Goal: Task Accomplishment & Management: Manage account settings

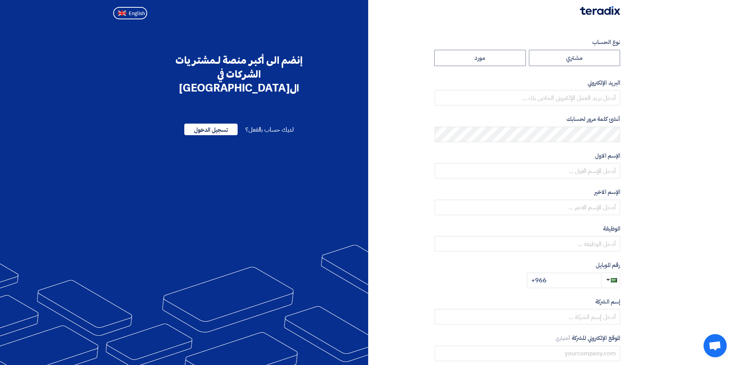
radio input "true"
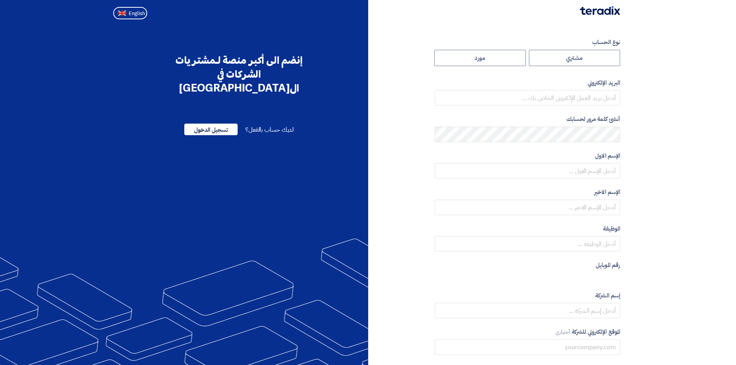
radio input "true"
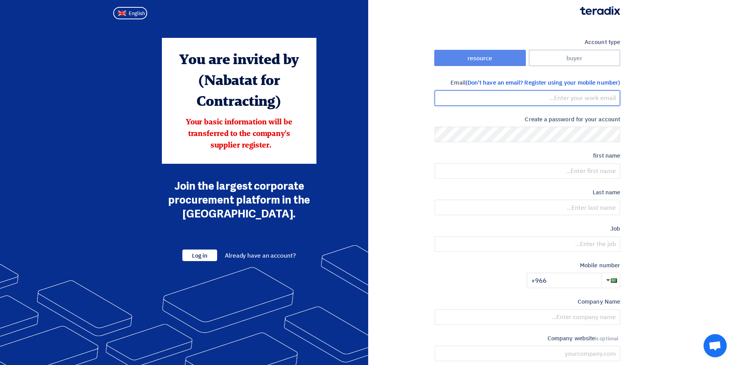
click at [522, 97] on input "email" at bounding box center [527, 97] width 185 height 15
type input "sales@makhavi.com"
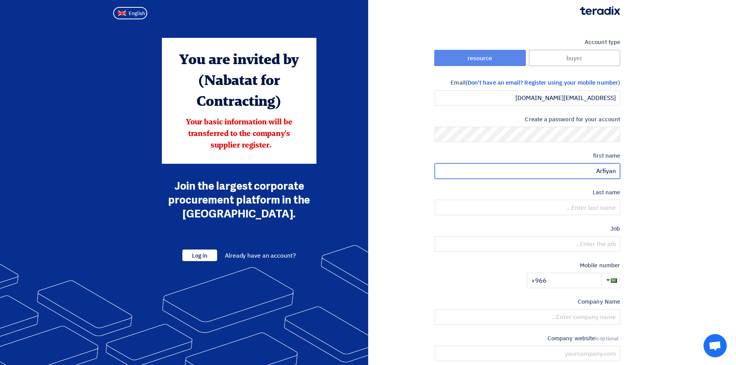
type input "Arfiyan"
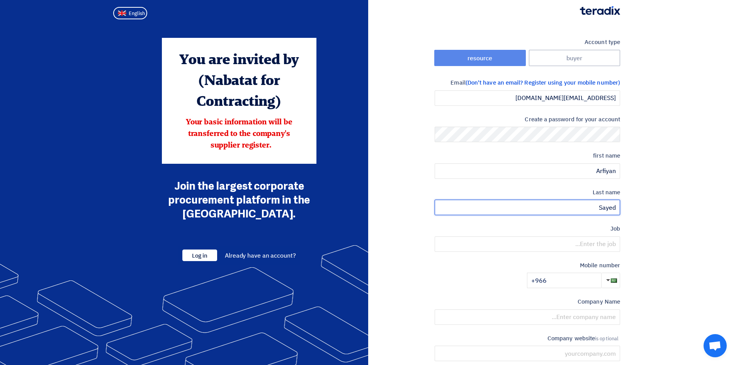
type input "Sayed"
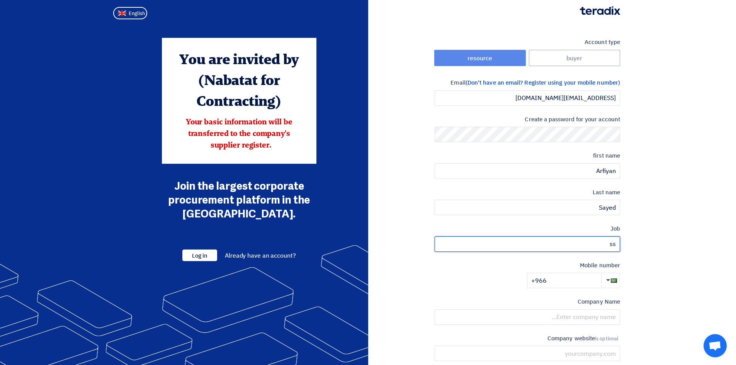
type input "s"
type input "Sales Manager"
click at [559, 284] on input "+966" at bounding box center [564, 280] width 74 height 15
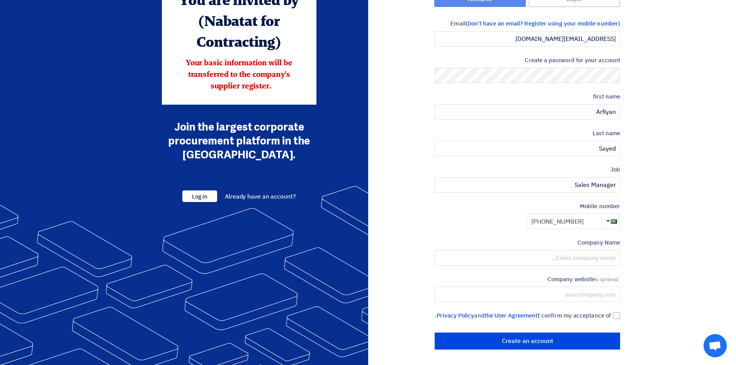
scroll to position [68, 0]
type input "+966 541527888"
click at [580, 250] on input "text" at bounding box center [527, 257] width 185 height 15
type input "MAKHAVI ARABIA CONTRACTING CO"
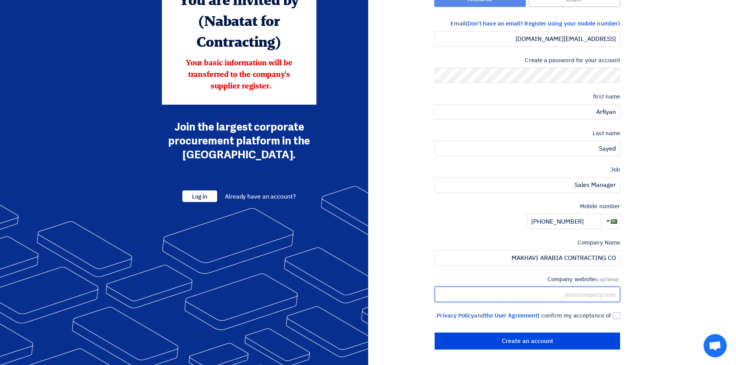
click at [560, 287] on input "text" at bounding box center [527, 294] width 185 height 15
type input "www.makhavi.com"
click at [612, 311] on label "I confirm my acceptance of the User Agreement and Privacy Policy ." at bounding box center [527, 315] width 185 height 9
click at [611, 311] on input "I confirm my acceptance of the User Agreement and Privacy Policy ." at bounding box center [517, 318] width 185 height 15
checkbox input "true"
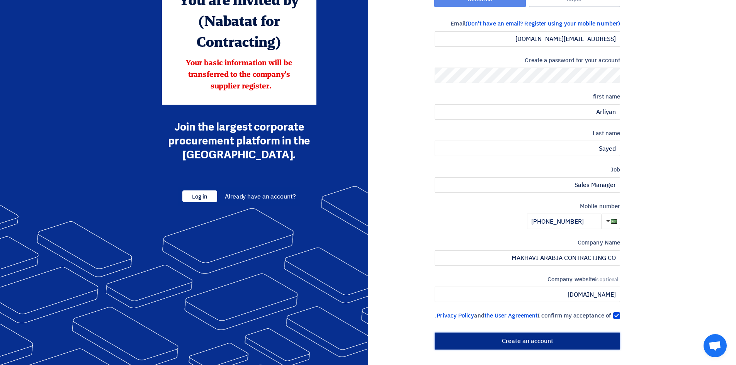
click at [558, 341] on input "Create an account" at bounding box center [527, 341] width 185 height 17
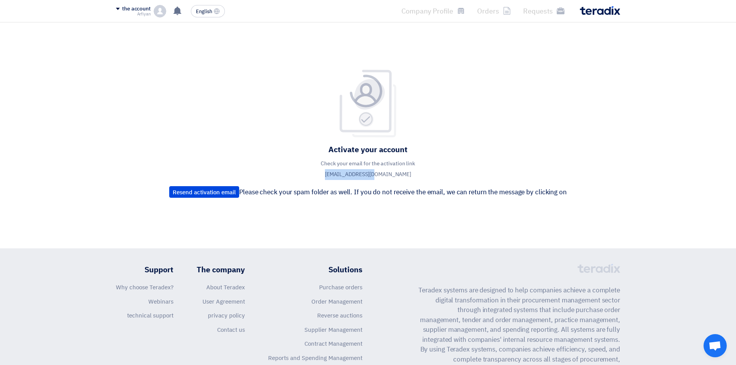
drag, startPoint x: 344, startPoint y: 175, endPoint x: 391, endPoint y: 175, distance: 47.1
click at [391, 175] on font "Check your email for the activation link sales@makhavi.com" at bounding box center [368, 169] width 95 height 19
click at [378, 175] on font "Check your email for the activation link sales@makhavi.com" at bounding box center [368, 169] width 95 height 19
click at [118, 7] on div "the account" at bounding box center [133, 9] width 35 height 7
click at [137, 43] on li "Orders" at bounding box center [156, 44] width 80 height 15
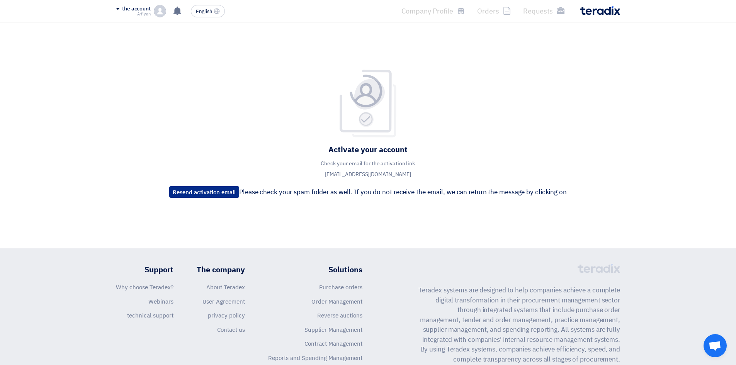
click at [187, 192] on font "Resend activation email" at bounding box center [204, 192] width 63 height 9
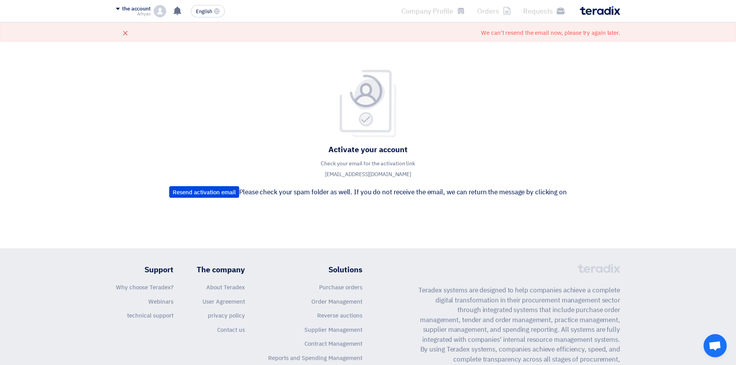
click at [385, 173] on font "Check your email for the activation link [EMAIL_ADDRESS][DOMAIN_NAME]" at bounding box center [368, 169] width 95 height 19
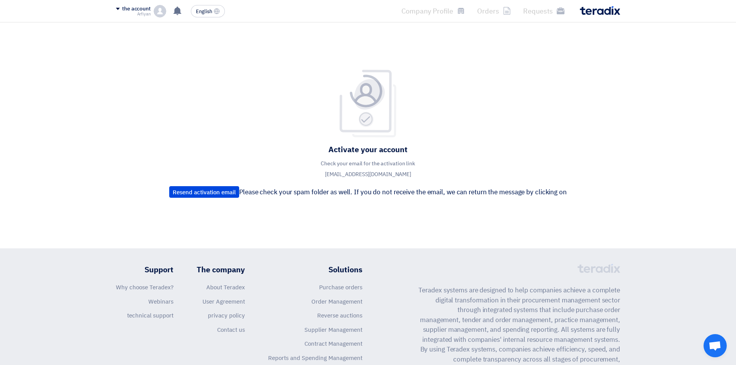
click at [428, 11] on li "Company Profile" at bounding box center [433, 11] width 76 height 18
click at [595, 12] on img at bounding box center [600, 10] width 40 height 9
click at [150, 10] on font "the account" at bounding box center [136, 9] width 29 height 8
click at [166, 75] on li "Settings" at bounding box center [156, 75] width 80 height 15
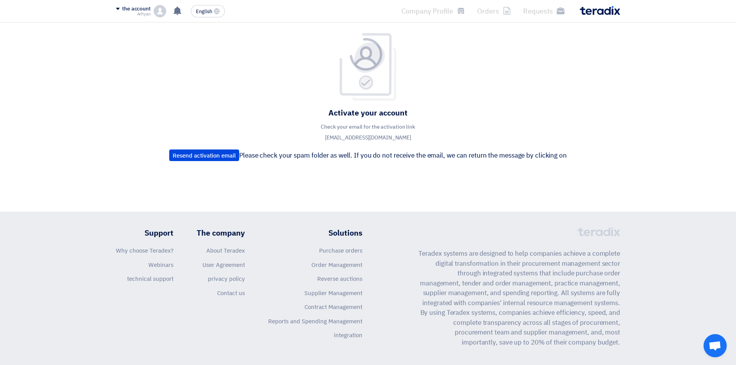
scroll to position [69, 0]
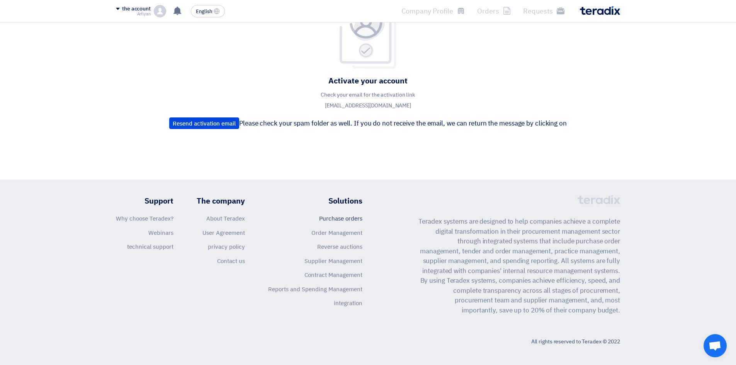
click at [341, 216] on font "Purchase orders" at bounding box center [340, 218] width 43 height 9
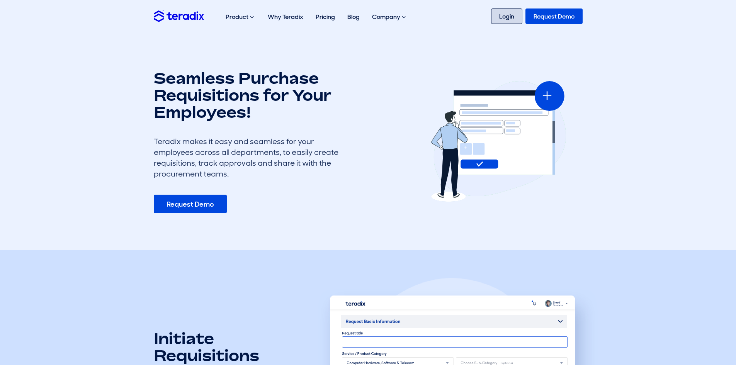
click at [502, 18] on link "Login" at bounding box center [506, 16] width 31 height 15
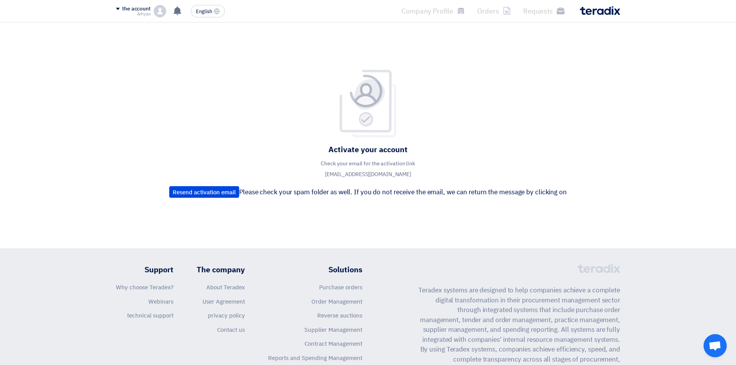
click at [438, 12] on li "Company Profile" at bounding box center [433, 11] width 76 height 18
click at [558, 11] on li "Requests" at bounding box center [544, 11] width 54 height 18
click at [607, 13] on img at bounding box center [600, 10] width 40 height 9
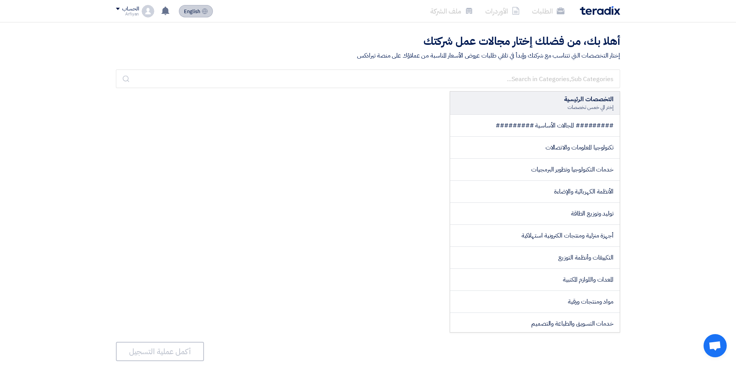
click at [200, 9] on span "English" at bounding box center [192, 11] width 16 height 5
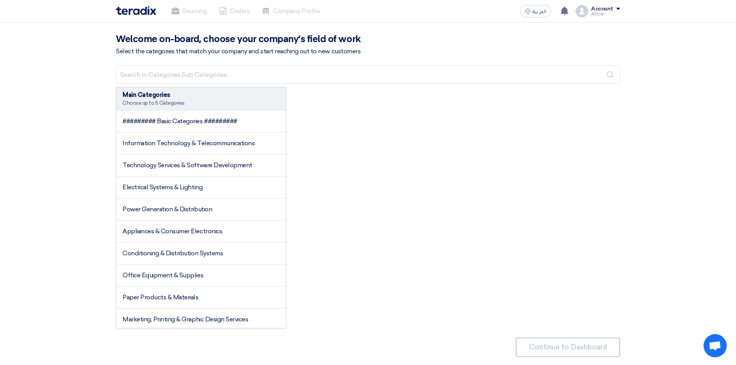
click at [606, 10] on div "Account" at bounding box center [602, 9] width 22 height 7
click at [459, 161] on div "Main Categories Choose up to 5 Categories ######### Basic Categories ######### …" at bounding box center [368, 207] width 504 height 241
click at [192, 126] on li "######### Basic Categories #########" at bounding box center [201, 122] width 170 height 22
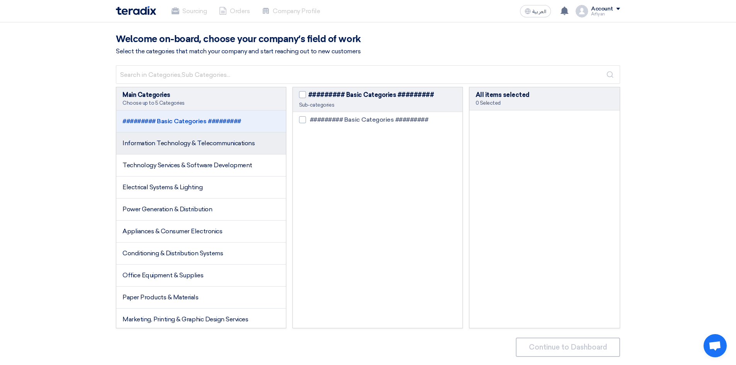
click at [196, 141] on span "Information Technology & Telecommunications" at bounding box center [188, 142] width 132 height 7
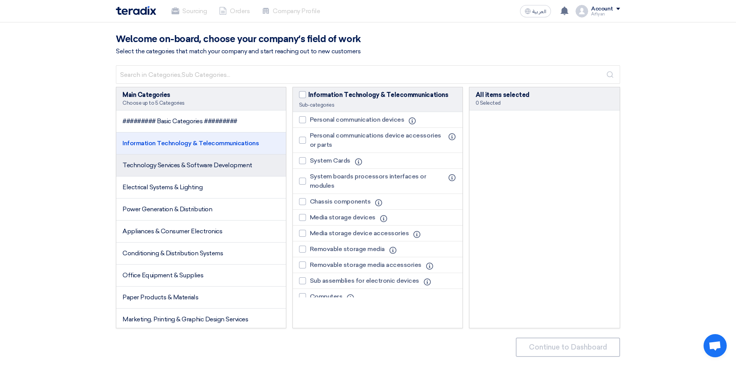
click at [196, 171] on li "Technology Services & Software Development" at bounding box center [201, 166] width 170 height 22
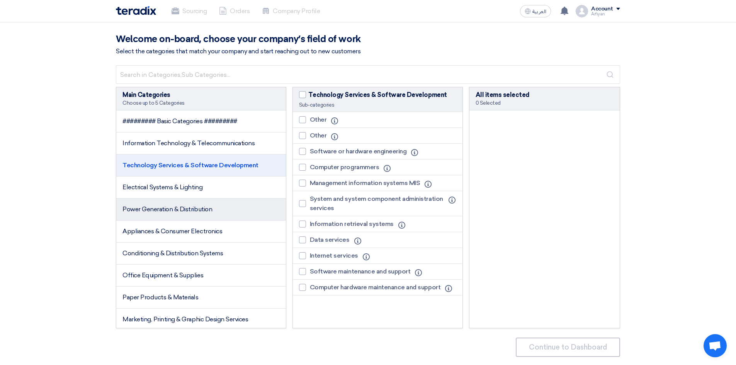
click at [197, 207] on span "Power Generation & Distribution" at bounding box center [167, 209] width 90 height 7
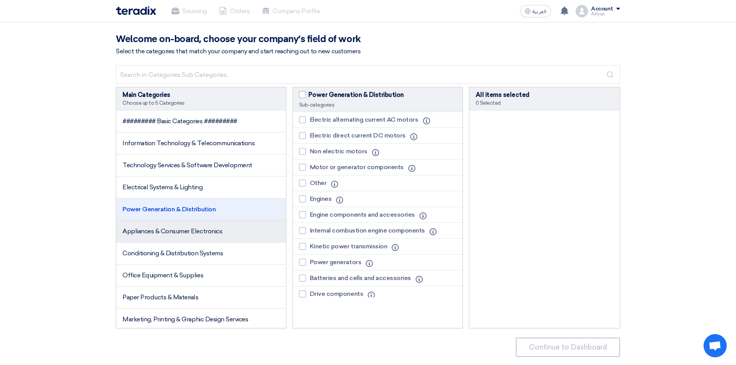
click at [197, 229] on span "Appliances & Consumer Electronics" at bounding box center [172, 231] width 100 height 7
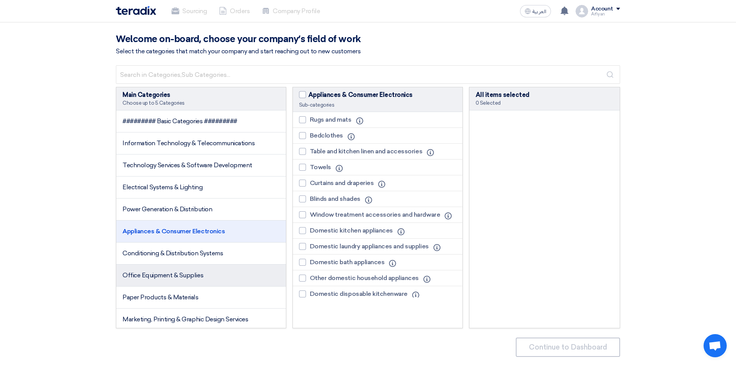
click at [179, 272] on span "Office Equipment & Supplies" at bounding box center [162, 275] width 81 height 7
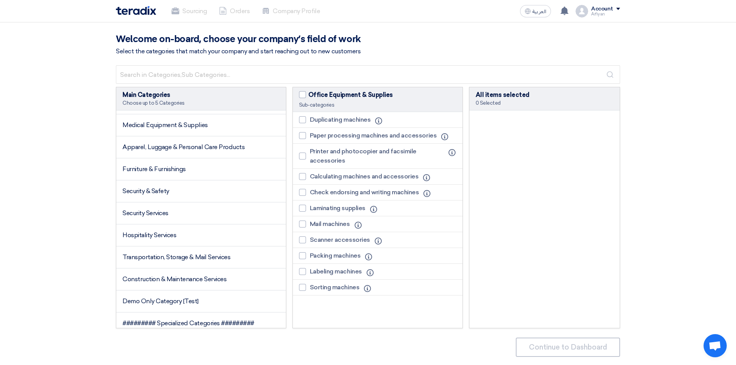
scroll to position [270, 0]
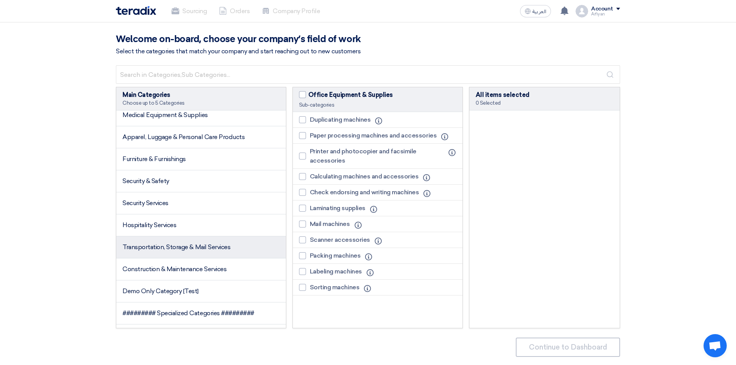
click at [191, 243] on span "Transportation, Storage & Mail Services" at bounding box center [176, 246] width 108 height 7
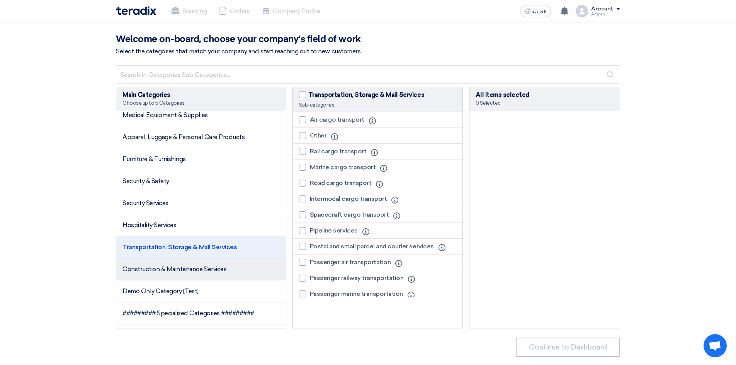
click at [184, 271] on span "Construction & Maintenance Services" at bounding box center [174, 268] width 104 height 7
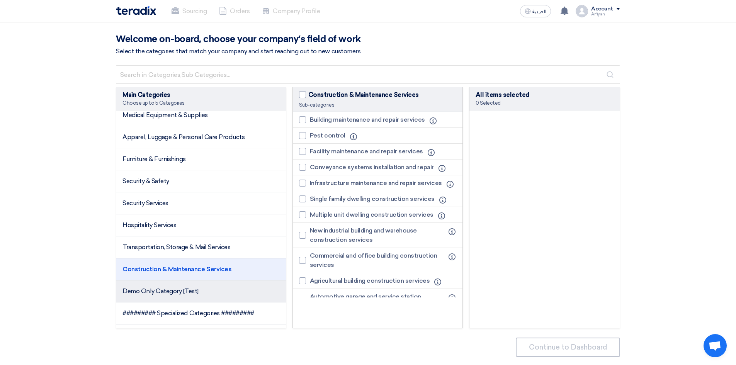
click at [187, 290] on span "Demo Only Category [Test]" at bounding box center [160, 290] width 76 height 7
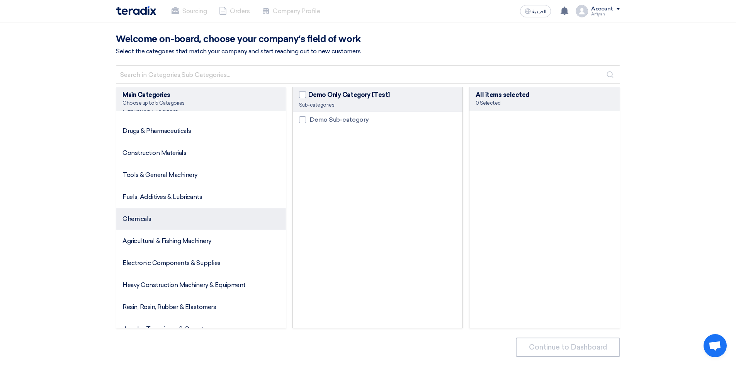
scroll to position [580, 0]
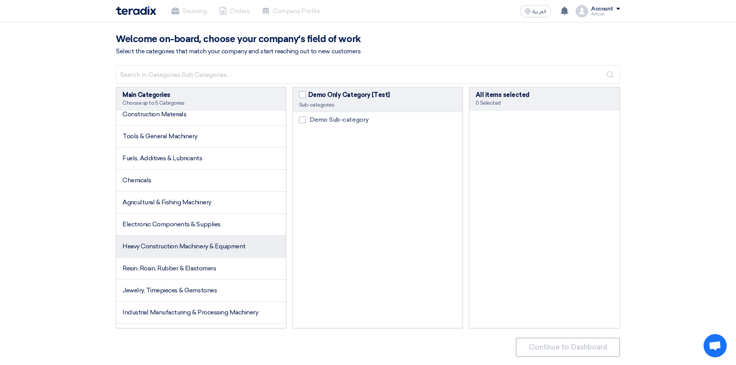
click at [196, 249] on span "Heavy Construction Machinery & Equipment" at bounding box center [183, 246] width 123 height 7
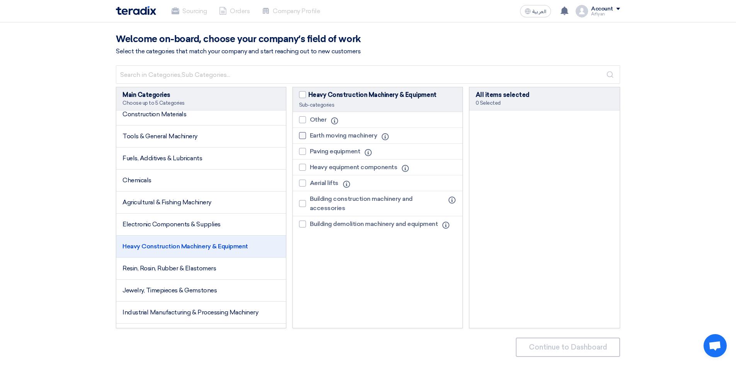
click at [304, 134] on div at bounding box center [302, 135] width 7 height 7
click at [310, 134] on input "Earth moving machinery" at bounding box center [312, 135] width 5 height 5
checkbox input "true"
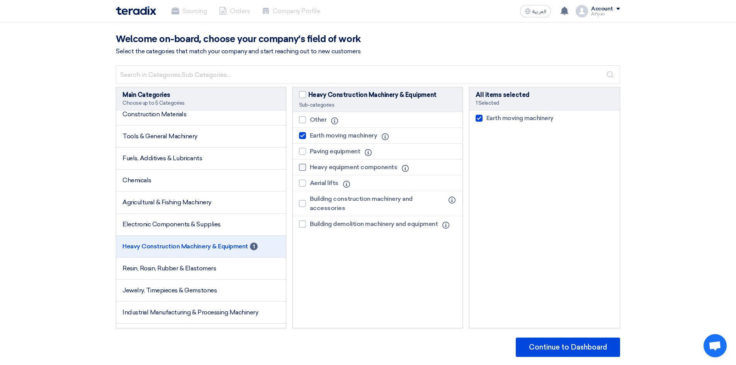
click at [299, 168] on div at bounding box center [302, 167] width 7 height 7
click at [310, 168] on input "Heavy equipment components" at bounding box center [312, 167] width 5 height 5
checkbox input "true"
click at [300, 185] on div at bounding box center [302, 183] width 7 height 7
click at [310, 185] on input "Aerial lifts" at bounding box center [312, 183] width 5 height 5
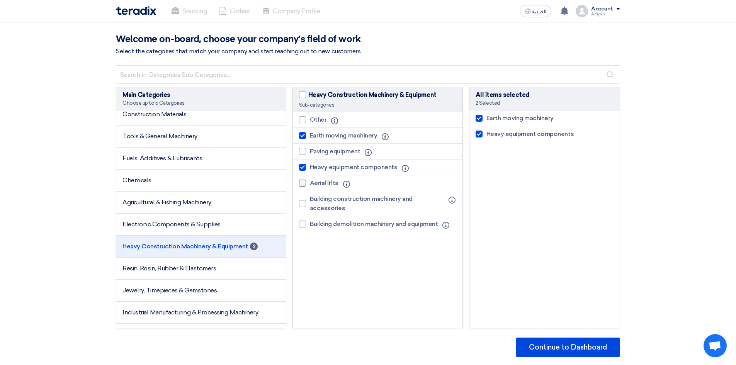
checkbox input "true"
click at [301, 207] on label "Building construction machinery and accessories" at bounding box center [373, 203] width 149 height 19
click at [310, 206] on input "Building construction machinery and accessories" at bounding box center [312, 203] width 5 height 5
checkbox input "true"
click at [301, 225] on div at bounding box center [302, 224] width 7 height 7
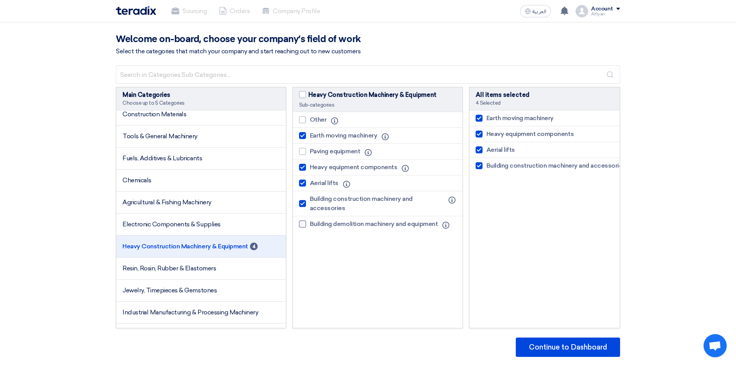
click at [310, 225] on input "Building demolition machinery and equipment" at bounding box center [312, 224] width 5 height 5
checkbox input "true"
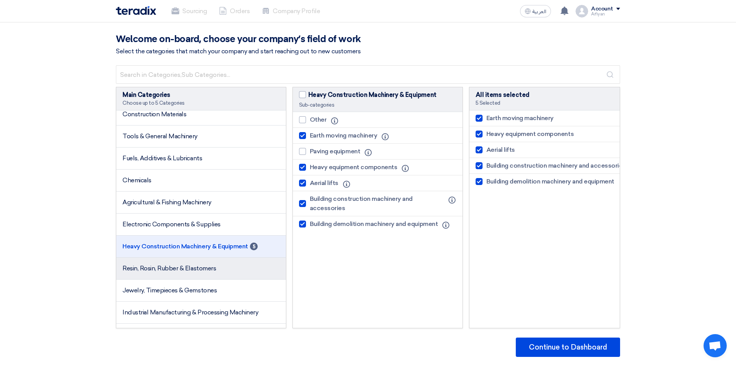
click at [183, 266] on span "Resin, Rosin, Rubber & Elastomers" at bounding box center [169, 268] width 94 height 7
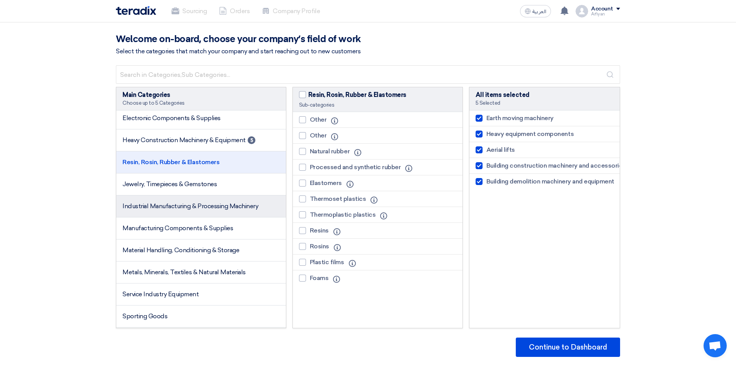
scroll to position [696, 0]
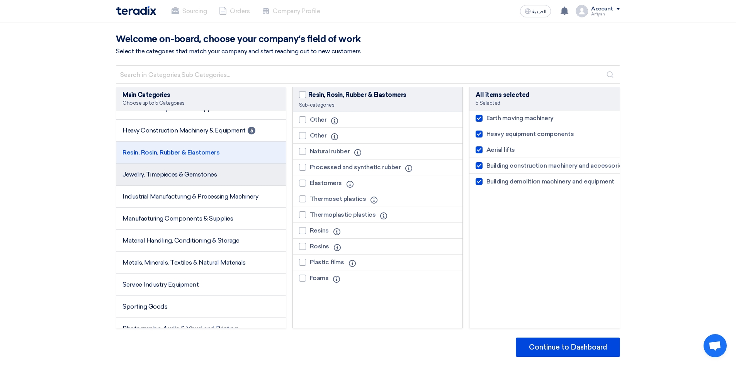
click at [188, 185] on li "Jewelry, Timepieces & Gemstones" at bounding box center [201, 175] width 170 height 22
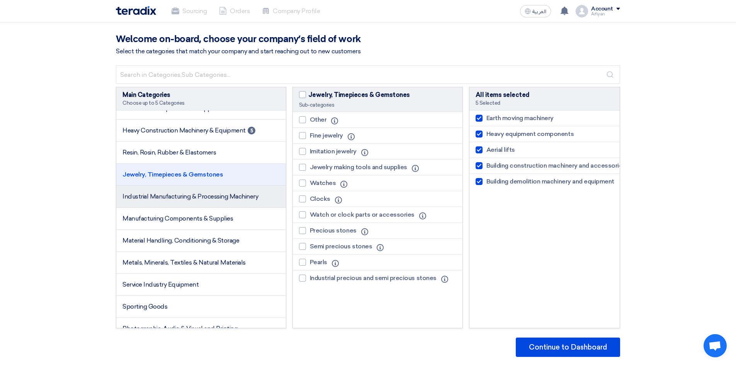
click at [192, 193] on span "Industrial Manufacturing & Processing Machinery" at bounding box center [190, 196] width 136 height 7
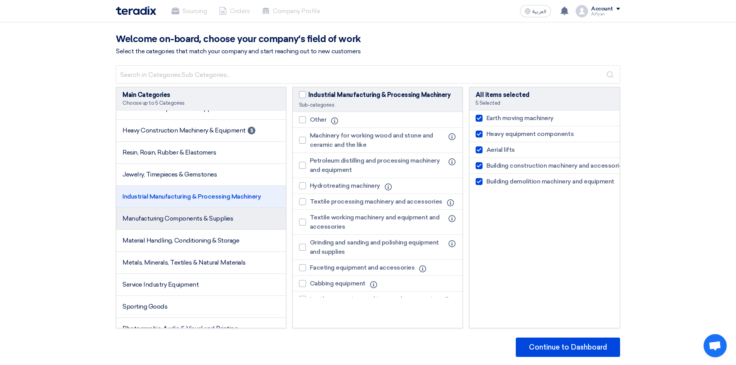
click at [194, 219] on span "Manufacturing Components & Supplies" at bounding box center [177, 218] width 111 height 7
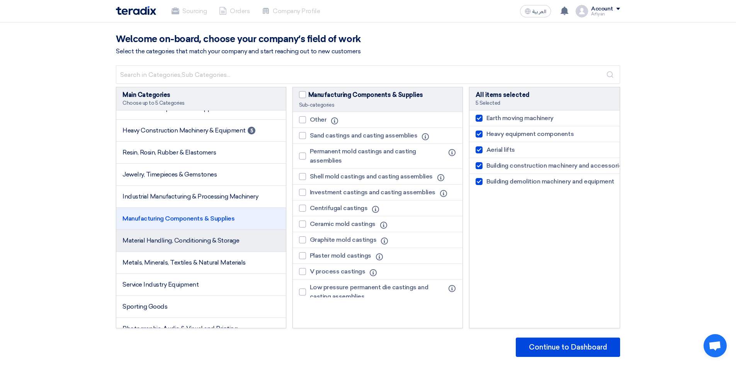
click at [195, 242] on span "Material Handling, Conditioning & Storage" at bounding box center [180, 240] width 117 height 7
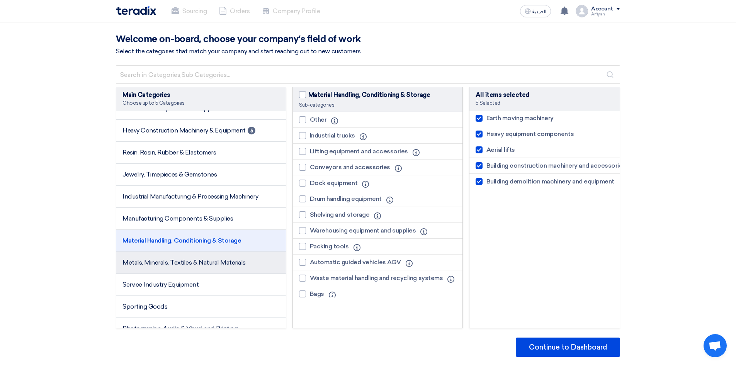
click at [199, 267] on li "Metals, Minerals, Textiles & Natural Materials" at bounding box center [201, 263] width 170 height 22
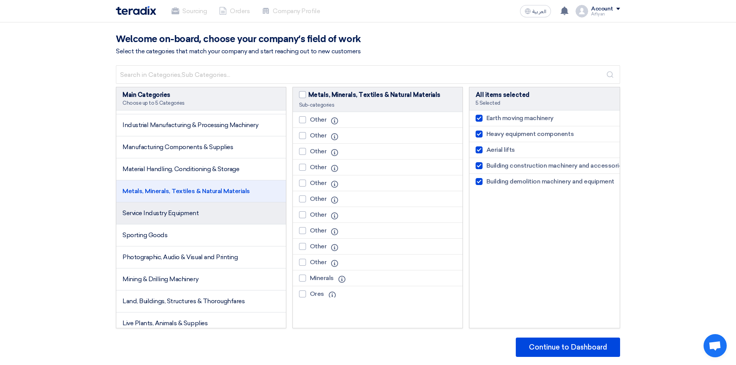
scroll to position [773, 0]
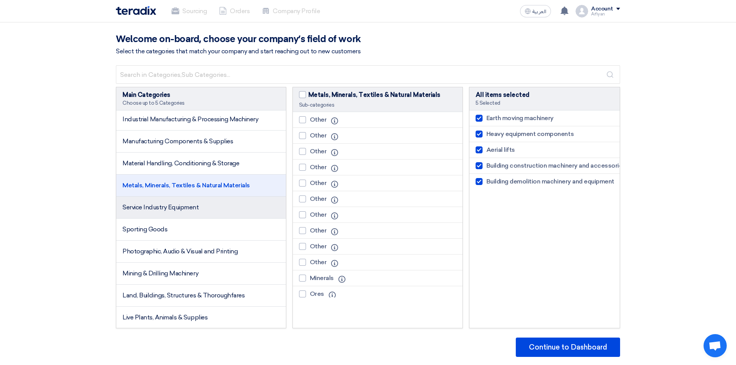
click at [204, 209] on li "Service Industry Equipment" at bounding box center [201, 208] width 170 height 22
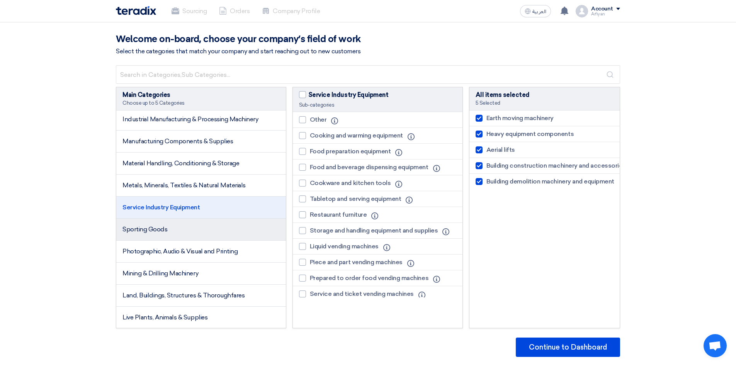
click at [212, 224] on li "Sporting Goods" at bounding box center [201, 230] width 170 height 22
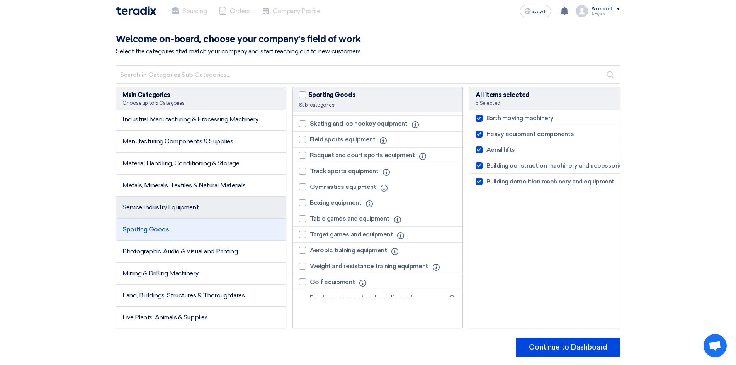
click at [205, 214] on li "Service Industry Equipment" at bounding box center [201, 208] width 170 height 22
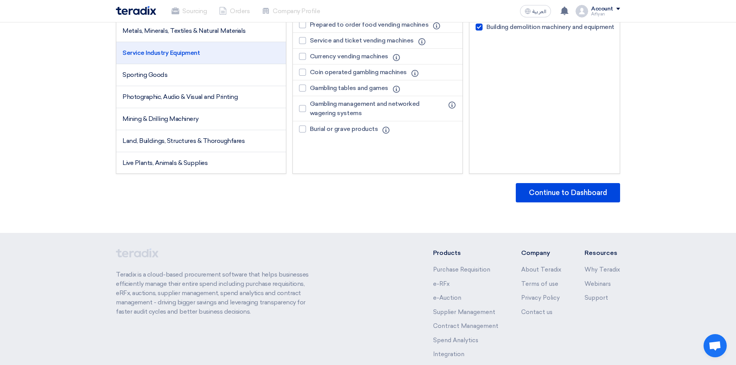
scroll to position [116, 0]
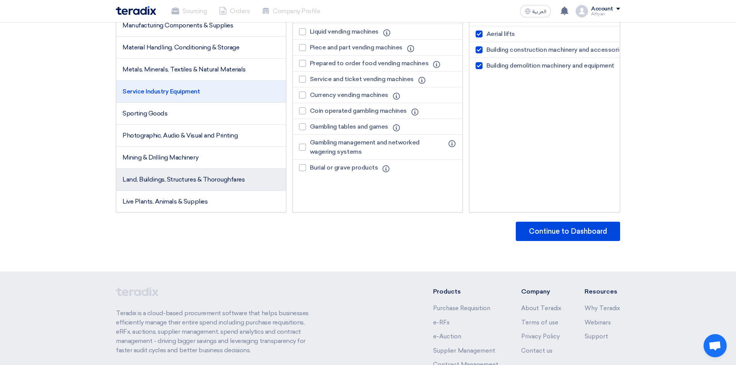
click at [180, 171] on li "Land, Buildings, Structures & Thoroughfares" at bounding box center [201, 180] width 170 height 22
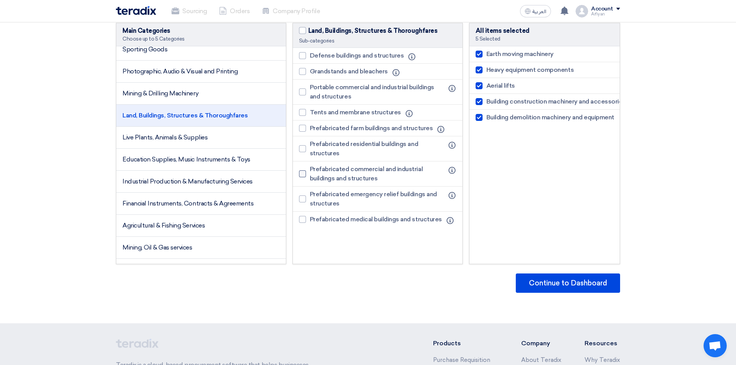
scroll to position [77, 0]
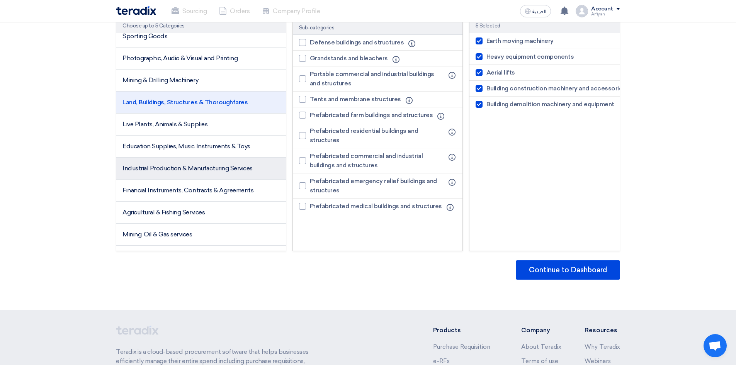
click at [195, 173] on li "Industrial Production & Manufacturing Services" at bounding box center [201, 169] width 170 height 22
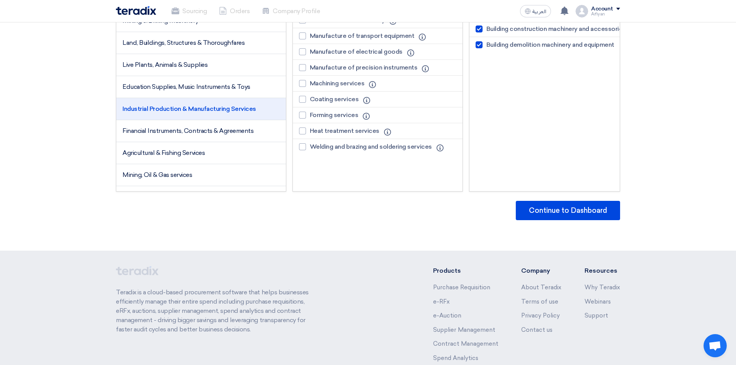
scroll to position [155, 0]
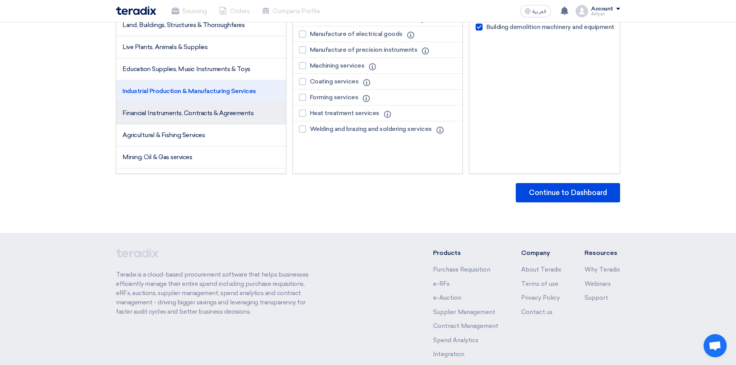
click at [196, 117] on li "Financial Instruments, Contracts & Agreements" at bounding box center [201, 113] width 170 height 22
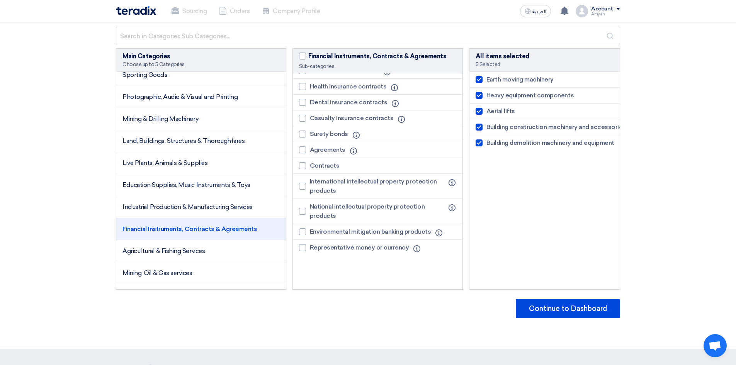
scroll to position [228, 0]
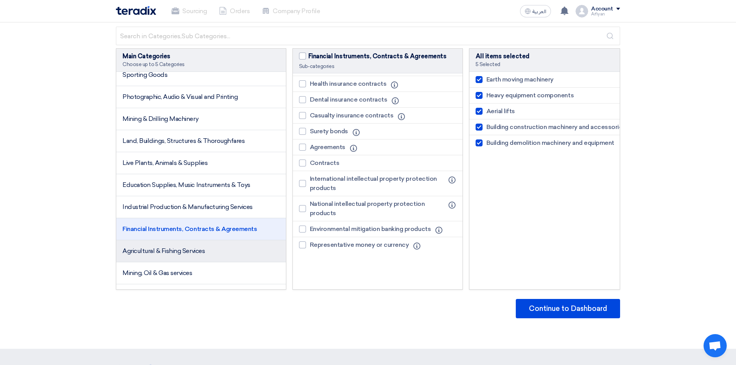
click at [179, 258] on li "Agricultural & Fishing Services" at bounding box center [201, 251] width 170 height 22
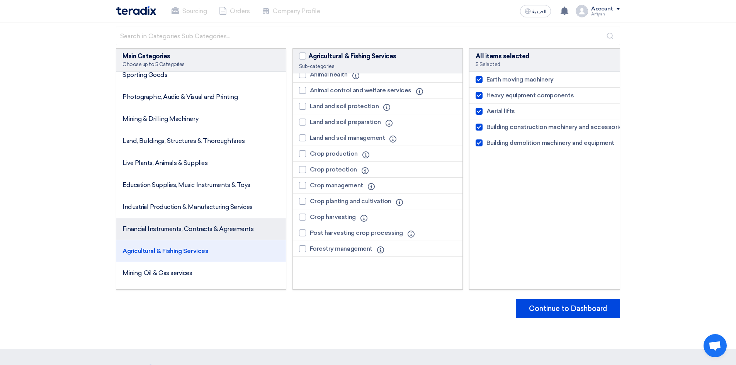
click at [205, 235] on li "Financial Instruments, Contracts & Agreements" at bounding box center [201, 229] width 170 height 22
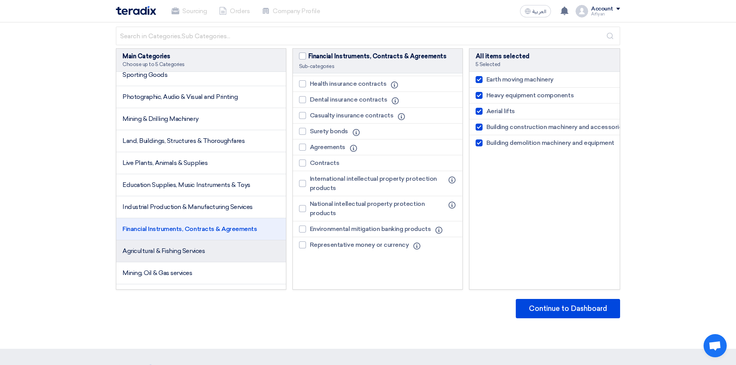
click at [212, 250] on li "Agricultural & Fishing Services" at bounding box center [201, 251] width 170 height 22
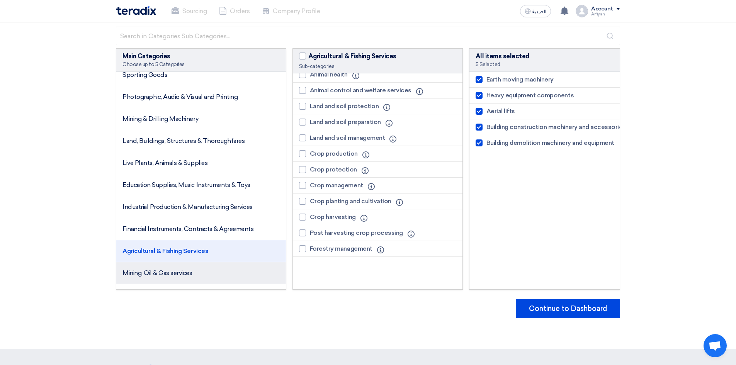
click at [214, 274] on li "Mining, Oil & Gas services" at bounding box center [201, 273] width 170 height 22
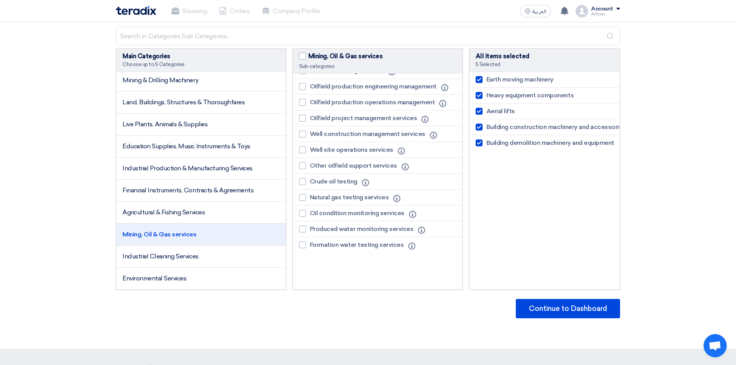
scroll to position [197, 0]
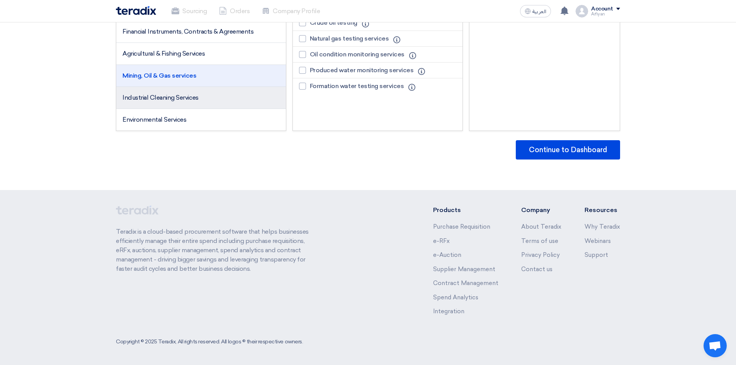
click at [217, 96] on li "Industrial Cleaning Services" at bounding box center [201, 98] width 170 height 22
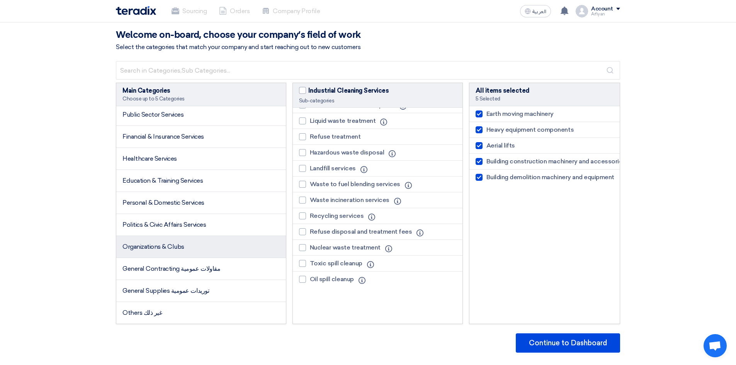
scroll to position [43, 0]
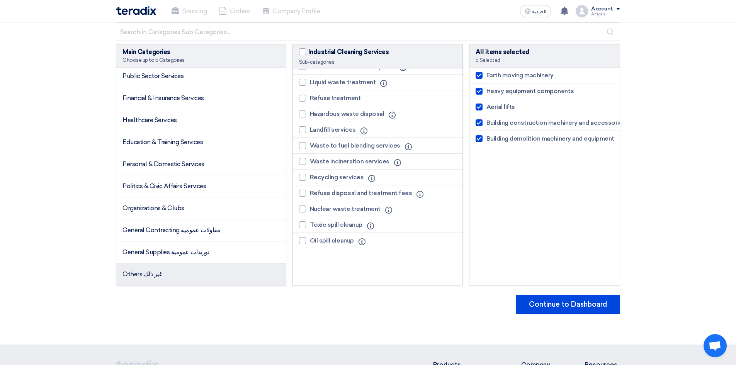
click at [150, 273] on span "Others غير ذلك" at bounding box center [141, 273] width 39 height 7
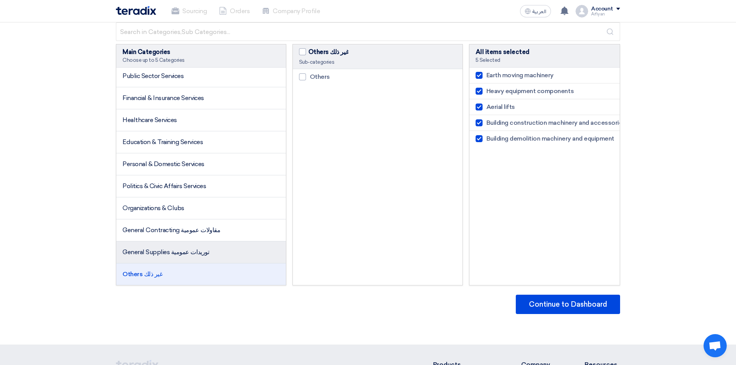
click at [151, 251] on span "General Supplies توريدات عمومية" at bounding box center [165, 251] width 87 height 7
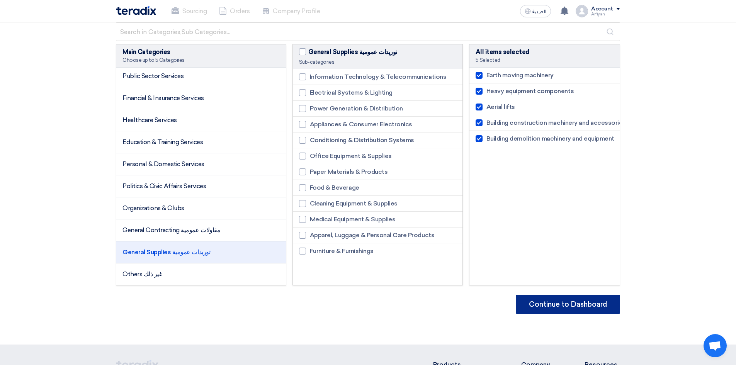
click at [552, 297] on button "Continue to Dashboard" at bounding box center [568, 304] width 104 height 19
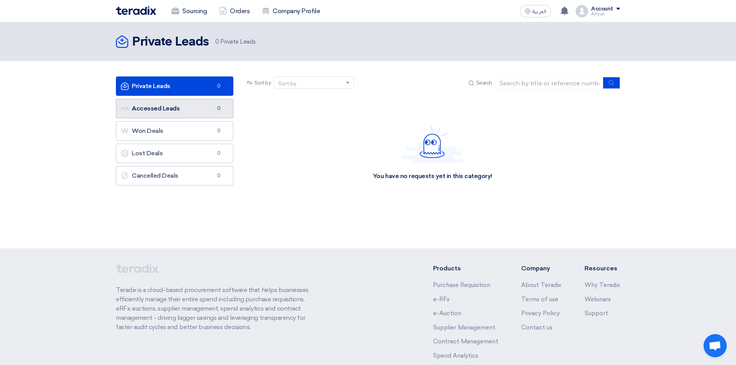
click at [172, 108] on link "Accessed Leads Accessed Leads 0" at bounding box center [174, 108] width 117 height 19
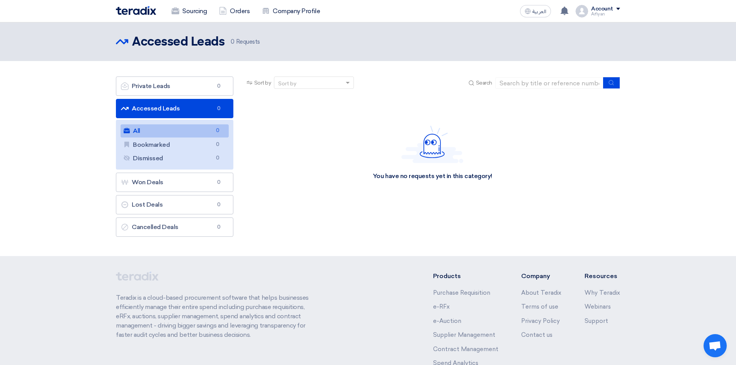
click at [172, 107] on link "Accessed Leads Accessed Leads 0" at bounding box center [174, 108] width 117 height 19
click at [175, 187] on link "Won Deals Won Deals 0" at bounding box center [174, 182] width 117 height 19
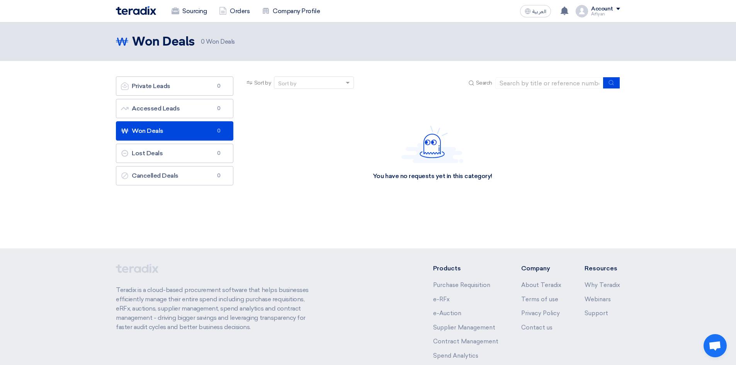
click at [159, 44] on h2 "Won Deals" at bounding box center [163, 41] width 63 height 15
click at [293, 9] on link "Company Profile" at bounding box center [291, 11] width 70 height 17
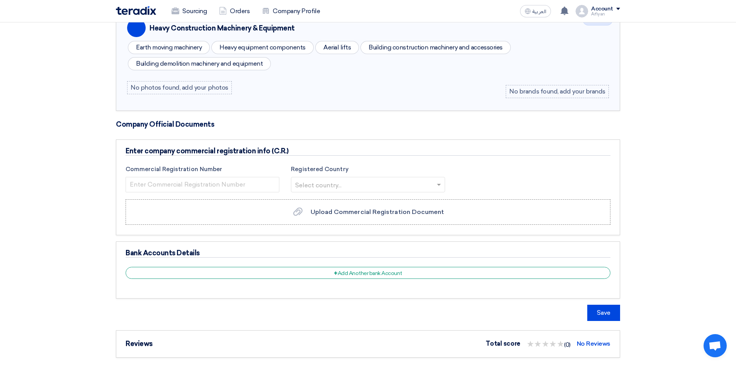
scroll to position [309, 0]
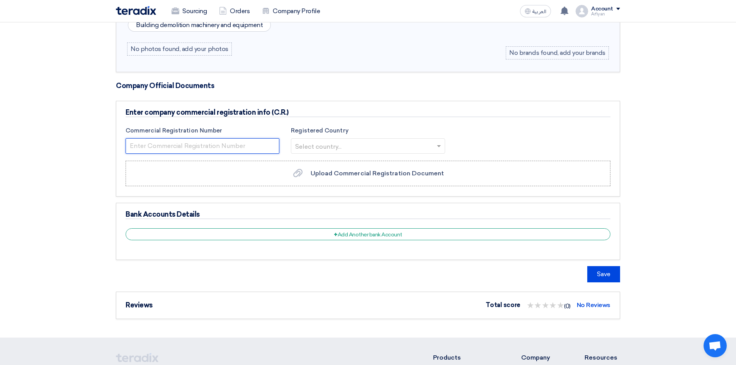
click at [226, 150] on input "number" at bounding box center [203, 145] width 154 height 15
click at [393, 149] on input "text" at bounding box center [364, 146] width 138 height 13
click at [210, 146] on input "number" at bounding box center [203, 145] width 154 height 15
type input "2051220992"
click at [339, 147] on input "text" at bounding box center [364, 146] width 138 height 13
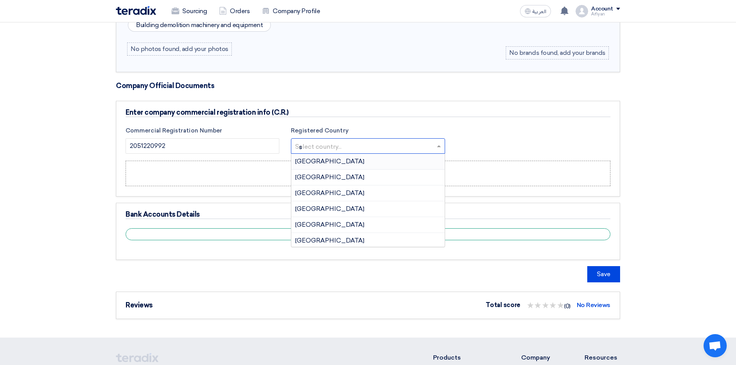
type input "sa"
click at [340, 208] on div "Saudi Arabia" at bounding box center [367, 208] width 153 height 15
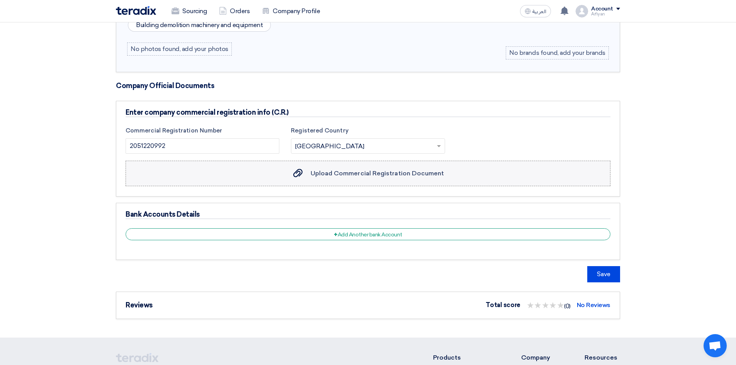
click at [375, 177] on span "Upload Commercial Registration Document" at bounding box center [378, 173] width 134 height 7
click at [0, 0] on input "Upload Commercial Registration Document Upload Commercial Registration Document" at bounding box center [0, 0] width 0 height 0
click at [385, 175] on span "Upload Commercial Registration Document" at bounding box center [378, 173] width 134 height 7
click at [0, 0] on input "Upload Commercial Registration Document Upload Commercial Registration Document" at bounding box center [0, 0] width 0 height 0
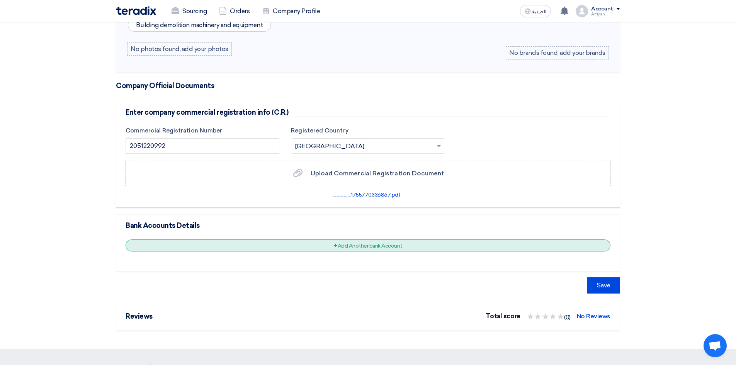
click at [333, 243] on div "+ Add Another bank Account" at bounding box center [368, 246] width 485 height 12
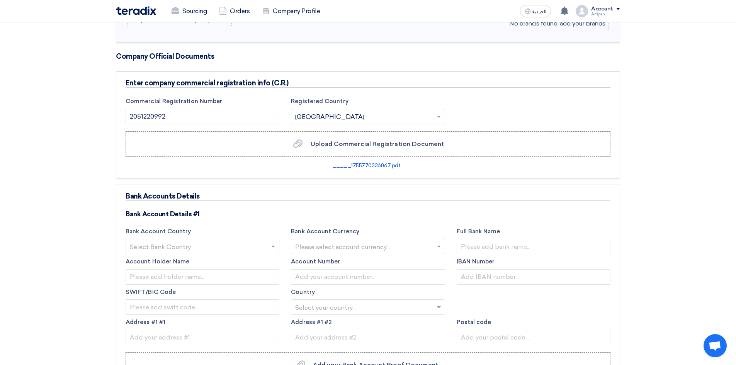
scroll to position [386, 0]
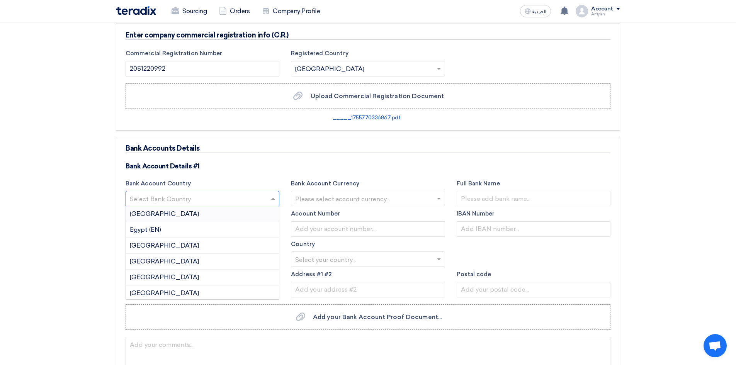
click at [191, 197] on input "text" at bounding box center [199, 199] width 138 height 13
type input "sa"
click at [190, 261] on div "Saudi Arabia" at bounding box center [202, 261] width 153 height 15
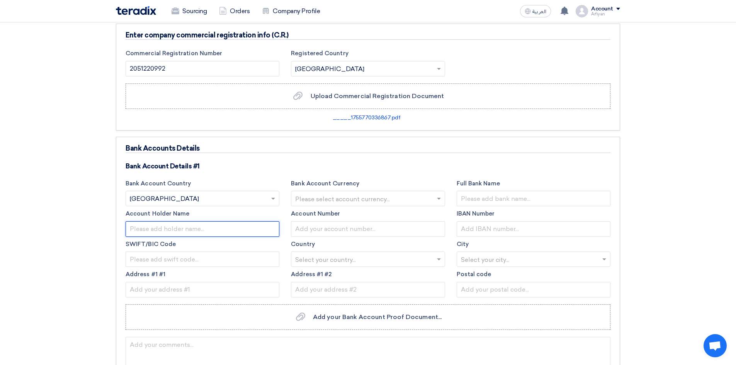
click at [184, 227] on input "text" at bounding box center [203, 228] width 154 height 15
click at [169, 228] on input "text" at bounding box center [203, 228] width 154 height 15
paste input "MAKHAVI ARABIA CONTRACTING COMPANY"
click at [333, 194] on input "text" at bounding box center [364, 199] width 138 height 13
type input "MAKHAVI ARABIA CONTRACTING COMPANY"
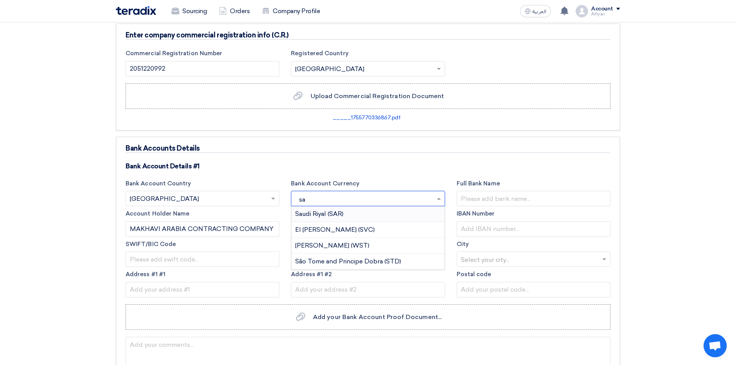
type input "sar"
click at [345, 210] on div "Saudi Riyal (SAR)" at bounding box center [367, 213] width 153 height 15
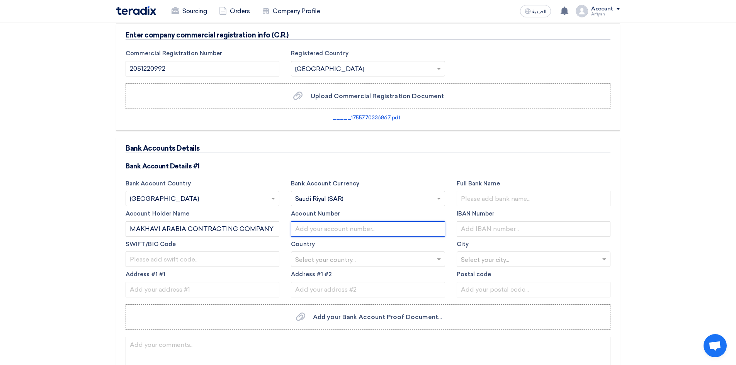
click at [335, 225] on input "text" at bounding box center [368, 228] width 154 height 15
paste input "SA72 1000 0010 9683 0100 0105"
type input "SA72 1000 0010 9683 0100 0105"
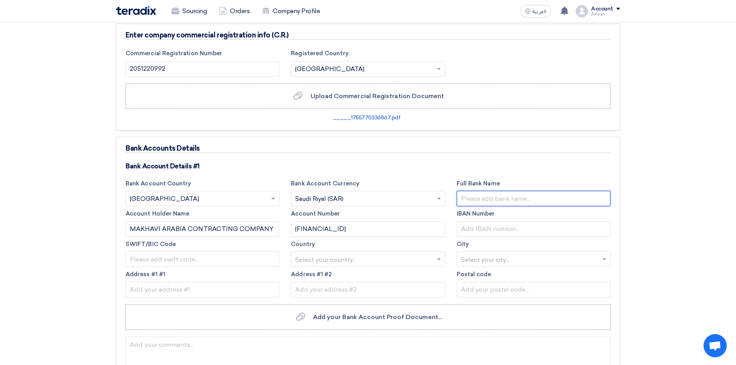
click at [522, 201] on input "text" at bounding box center [534, 198] width 154 height 15
paste input "THE NATIONAL COMMERCIAL BANK ‐NCB"
type input "THE NATIONAL COMMERCIAL BANK ‐NCB"
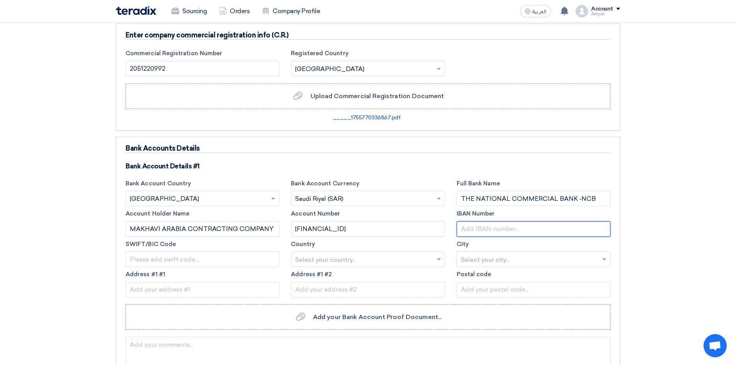
click at [502, 225] on input "text" at bounding box center [534, 228] width 154 height 15
paste input "SA72 1000 0010 9683 0100 0105"
type input "SA72 1000 0010 9683 0100 0105"
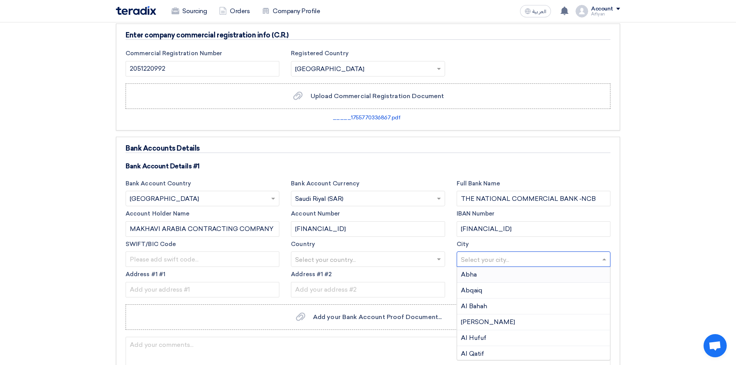
click at [506, 260] on input "text" at bounding box center [530, 260] width 138 height 13
type input "a"
type input "kho"
click at [489, 275] on div "Khobar" at bounding box center [533, 274] width 153 height 15
click at [315, 260] on input "text" at bounding box center [364, 260] width 138 height 13
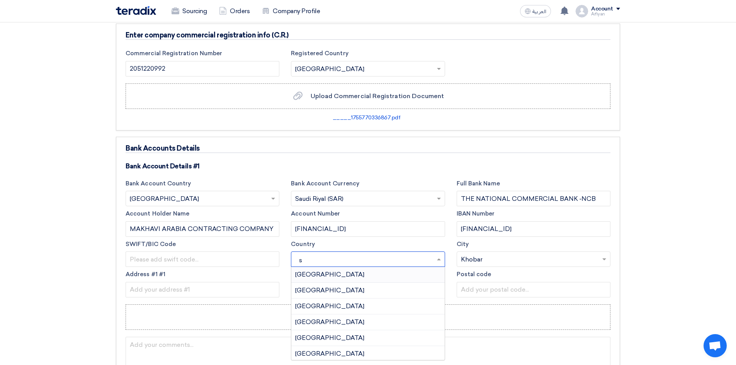
type input "sa"
click at [322, 319] on span "Saudi Arabia" at bounding box center [329, 321] width 69 height 7
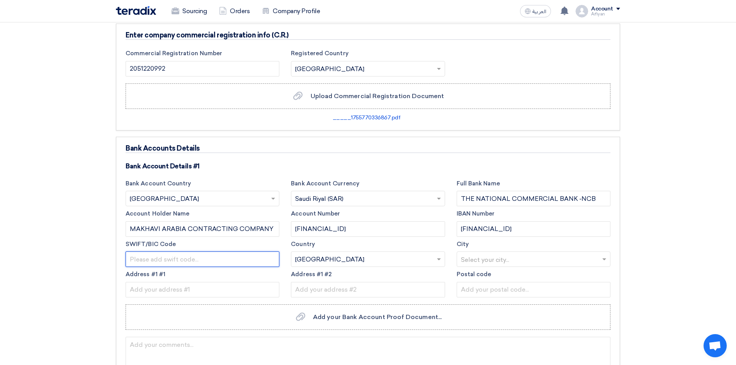
click at [168, 260] on input "text" at bounding box center [203, 259] width 154 height 15
paste input "NCBKSAJE"
type input "NCBKSAJE"
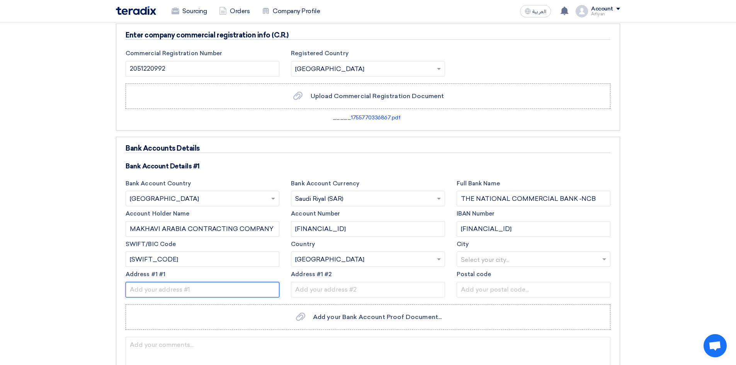
click at [248, 294] on input "text" at bounding box center [203, 289] width 154 height 15
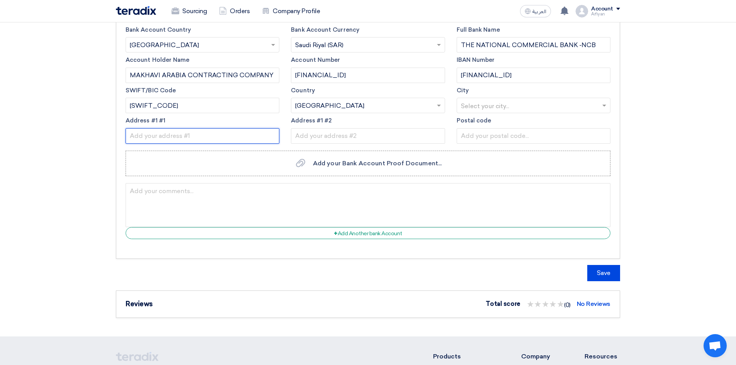
scroll to position [541, 0]
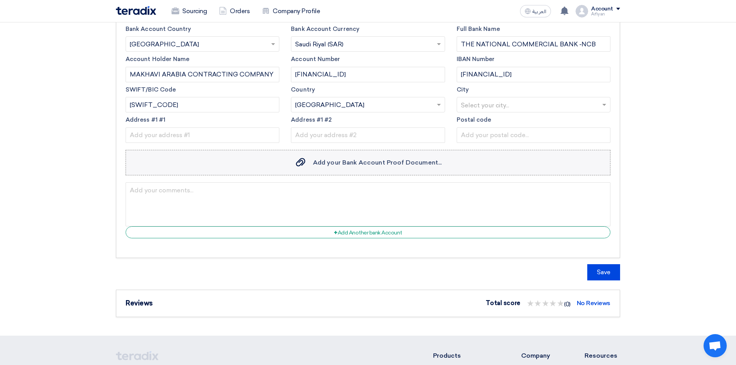
click at [355, 160] on span "Add your Bank Account Proof Document..." at bounding box center [377, 162] width 129 height 7
click at [0, 0] on input "Add your Bank Account Proof Document... Add your Bank Account Proof Document..." at bounding box center [0, 0] width 0 height 0
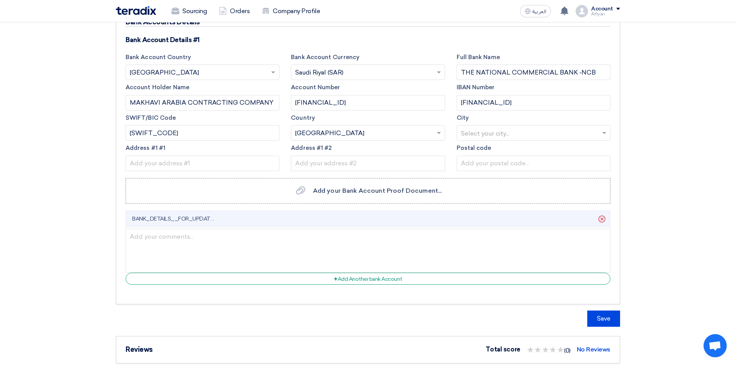
scroll to position [464, 0]
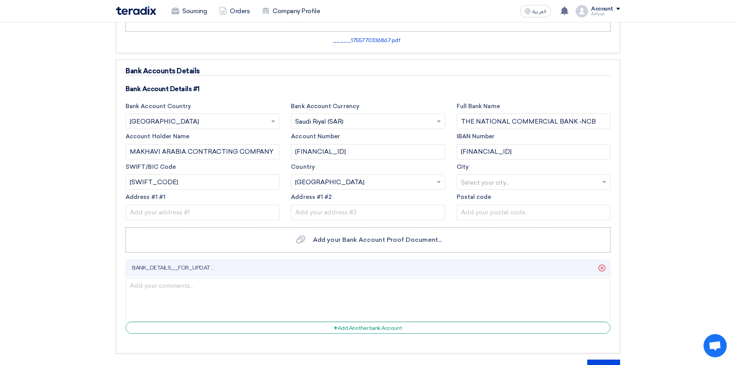
click at [526, 180] on input "text" at bounding box center [530, 183] width 138 height 13
type input "s"
type input "kho"
click at [486, 201] on div "Khobar" at bounding box center [533, 197] width 153 height 15
click at [492, 210] on input "text" at bounding box center [534, 212] width 154 height 15
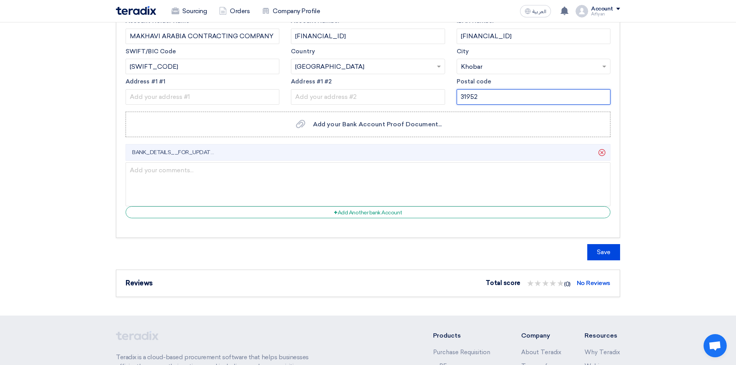
scroll to position [580, 0]
type input "31952"
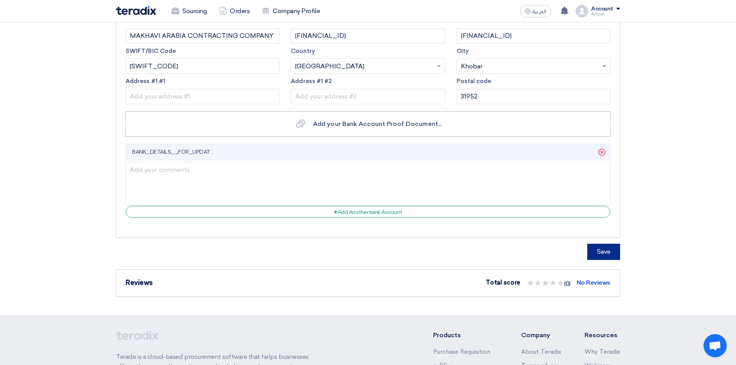
click at [606, 257] on button "Save" at bounding box center [603, 252] width 33 height 16
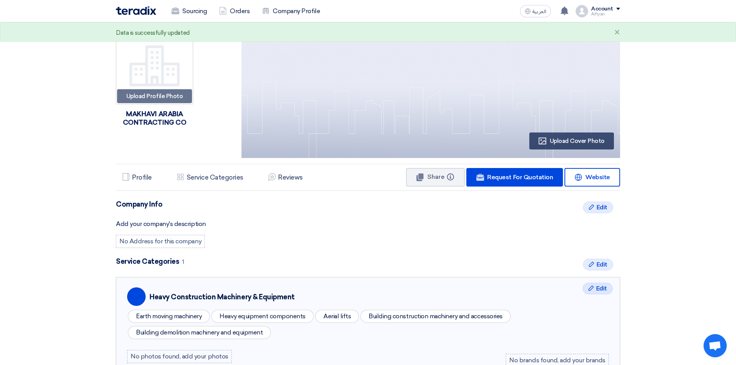
scroll to position [0, 0]
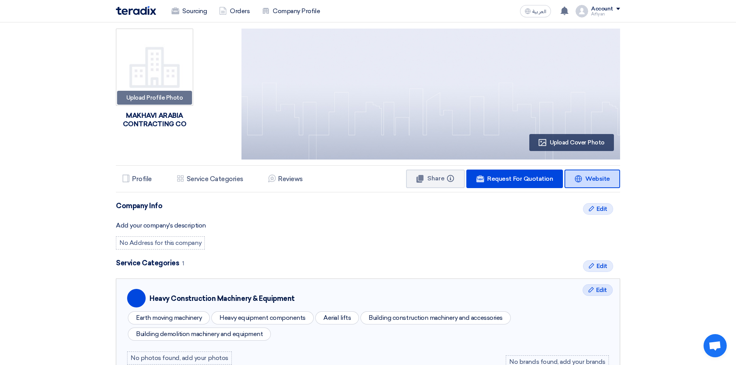
click at [587, 184] on link "Website Website" at bounding box center [593, 179] width 56 height 19
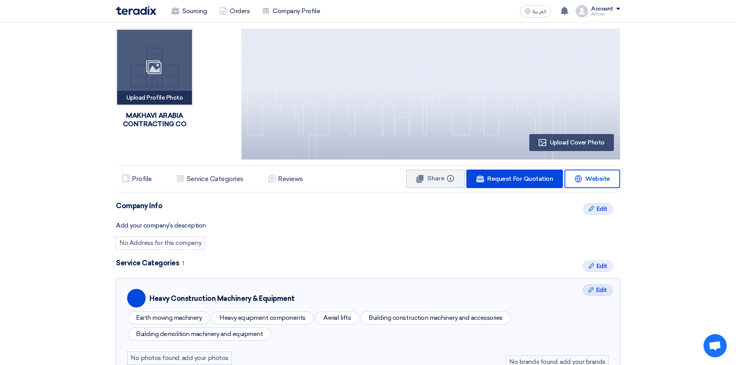
click at [151, 99] on div "Upload Profile Photo Image" at bounding box center [154, 98] width 75 height 14
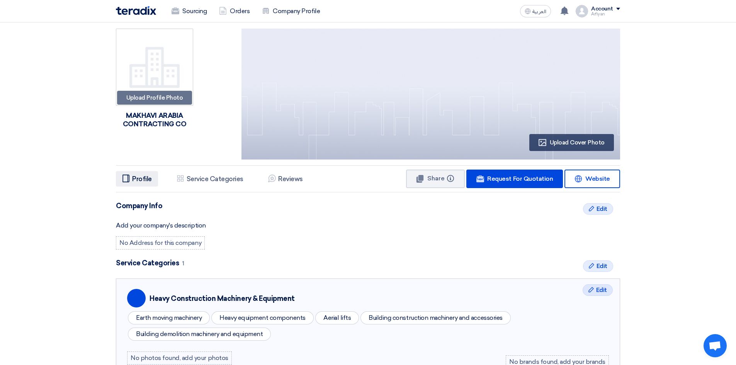
click at [143, 177] on h5 "Profile" at bounding box center [142, 179] width 20 height 8
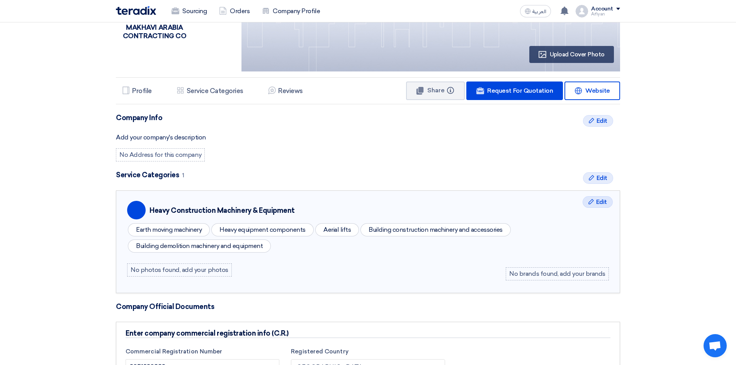
scroll to position [116, 0]
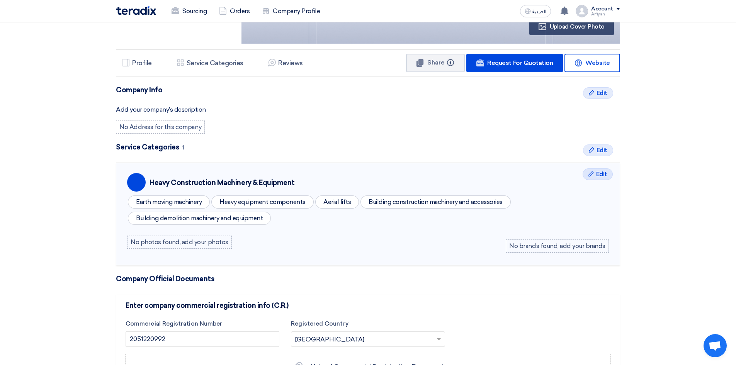
click at [143, 127] on div "No Address for this company" at bounding box center [160, 127] width 89 height 13
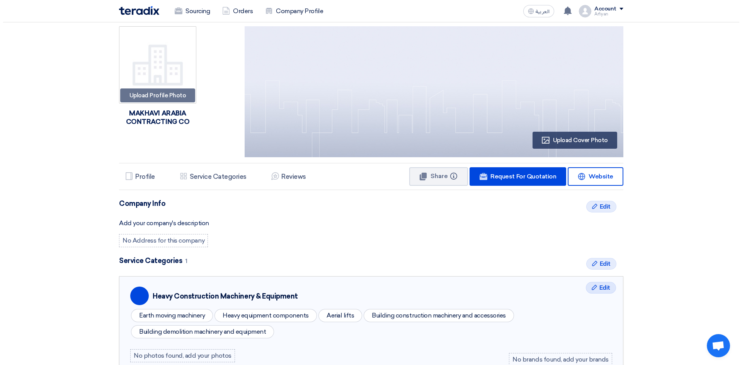
scroll to position [0, 0]
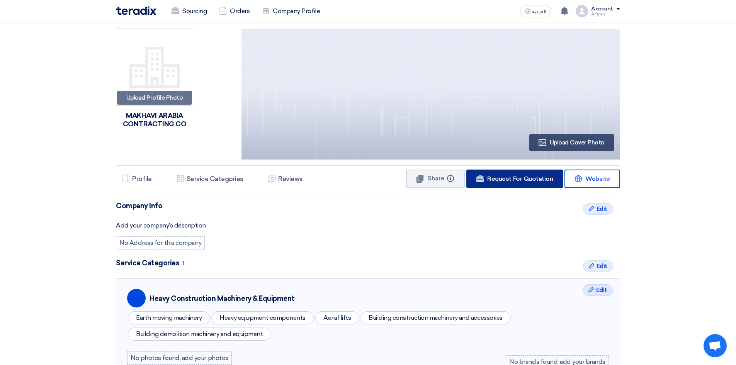
click at [514, 178] on span "Request For Quotation" at bounding box center [520, 178] width 66 height 7
click at [240, 10] on link "Orders" at bounding box center [234, 11] width 43 height 17
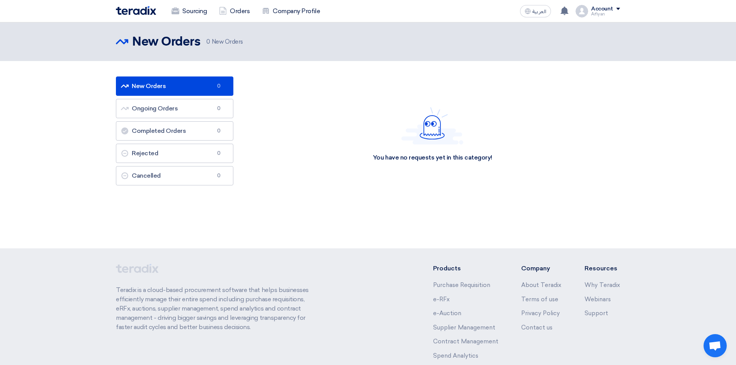
click at [613, 7] on div "Account" at bounding box center [605, 9] width 29 height 7
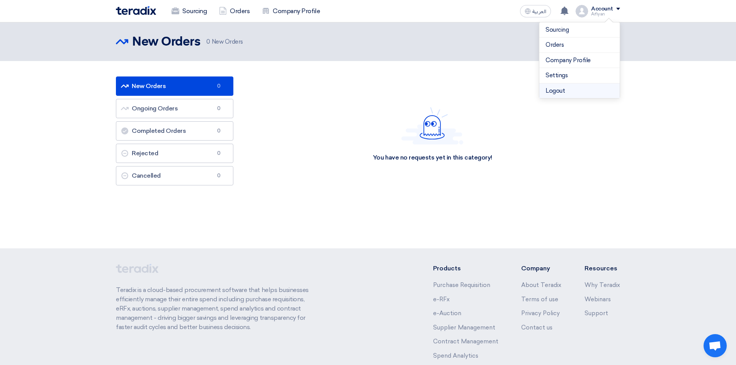
click at [582, 88] on li "Logout" at bounding box center [579, 90] width 80 height 15
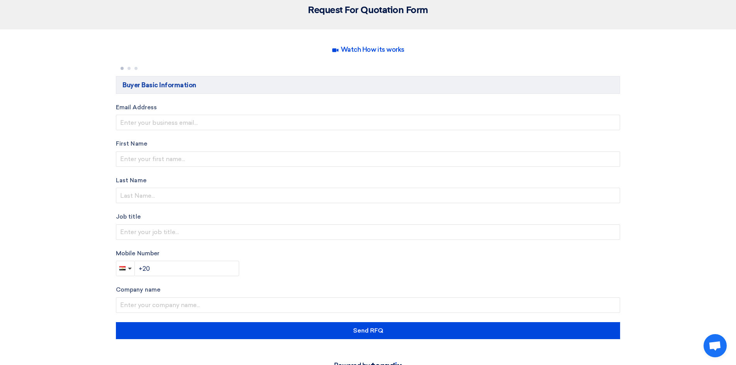
scroll to position [150, 0]
